Goal: Find specific fact

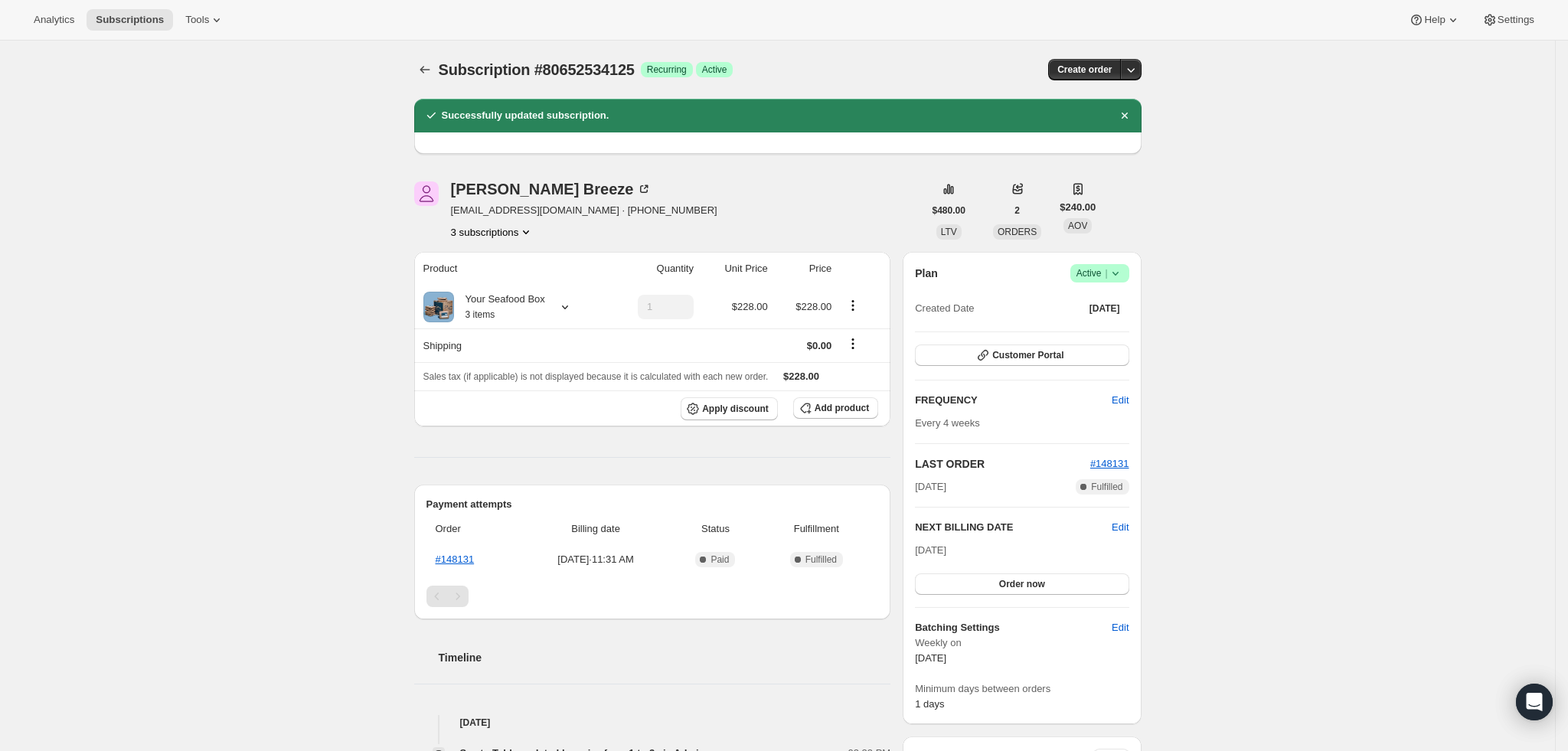
click at [538, 213] on span "[EMAIL_ADDRESS][DOMAIN_NAME] · [PHONE_NUMBER]" at bounding box center [584, 210] width 267 height 15
click at [538, 216] on span "[EMAIL_ADDRESS][DOMAIN_NAME] · [PHONE_NUMBER]" at bounding box center [584, 210] width 267 height 15
drag, startPoint x: 564, startPoint y: 209, endPoint x: 517, endPoint y: 213, distance: 47.2
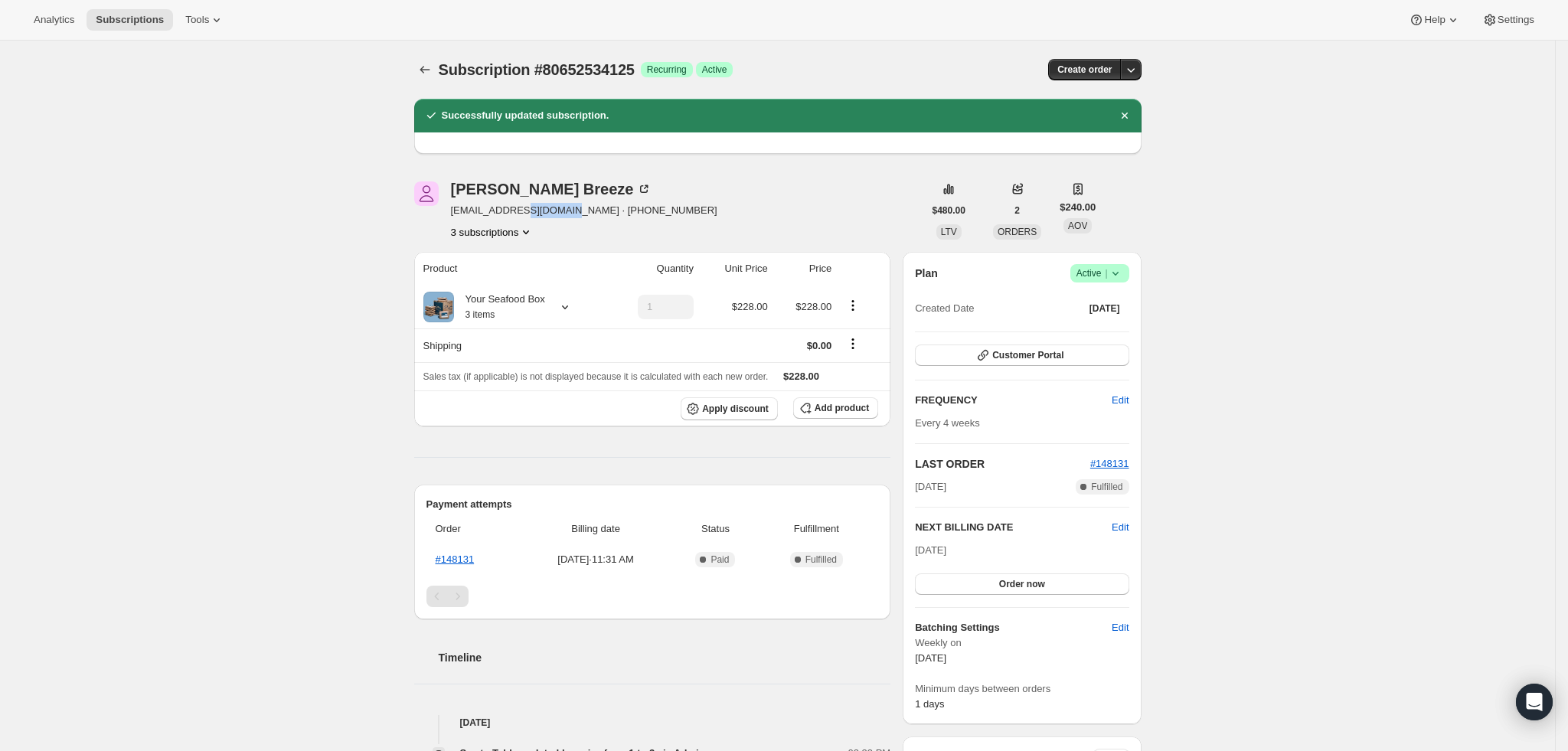
click at [517, 213] on span "[EMAIL_ADDRESS][DOMAIN_NAME] · [PHONE_NUMBER]" at bounding box center [584, 210] width 267 height 15
drag, startPoint x: 566, startPoint y: 205, endPoint x: 451, endPoint y: 212, distance: 115.2
click at [451, 212] on div "[PERSON_NAME] [PERSON_NAME][EMAIL_ADDRESS][DOMAIN_NAME] · [PHONE_NUMBER] 3 subs…" at bounding box center [669, 210] width 509 height 58
copy span "[EMAIL_ADDRESS][DOMAIN_NAME]"
